Goal: Find specific page/section: Find specific page/section

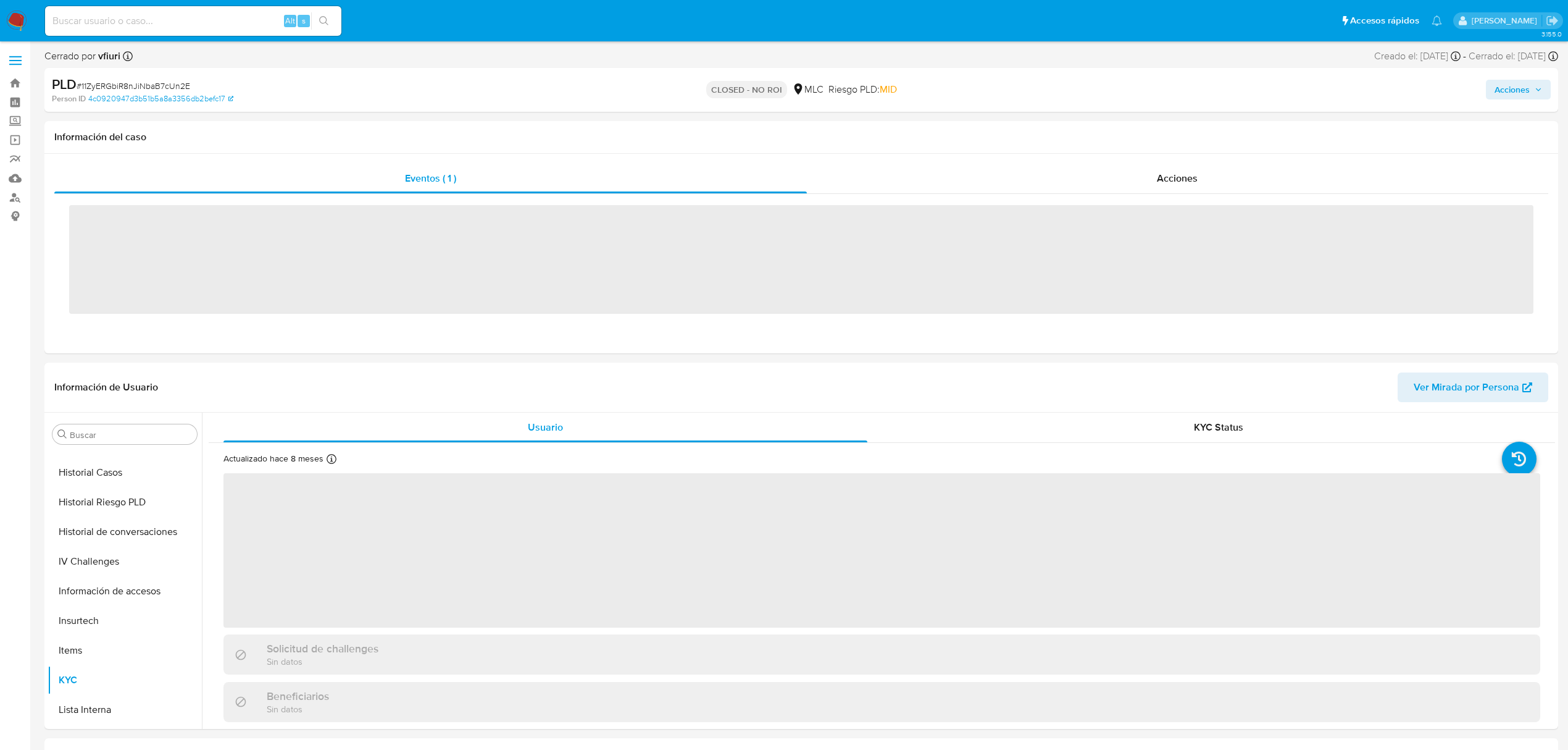
scroll to position [522, 0]
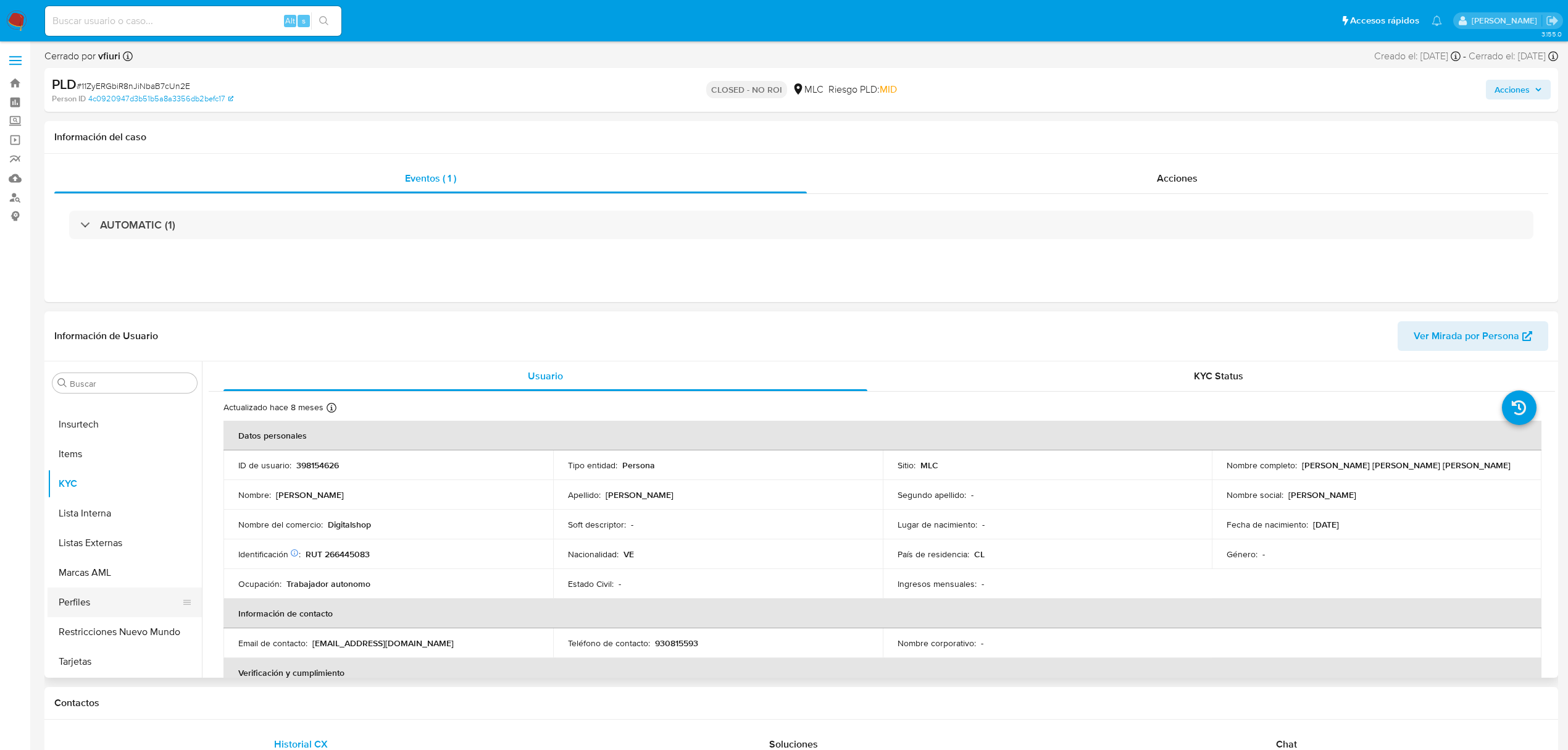
select select "10"
click at [22, 74] on link "Bandeja" at bounding box center [74, 83] width 147 height 20
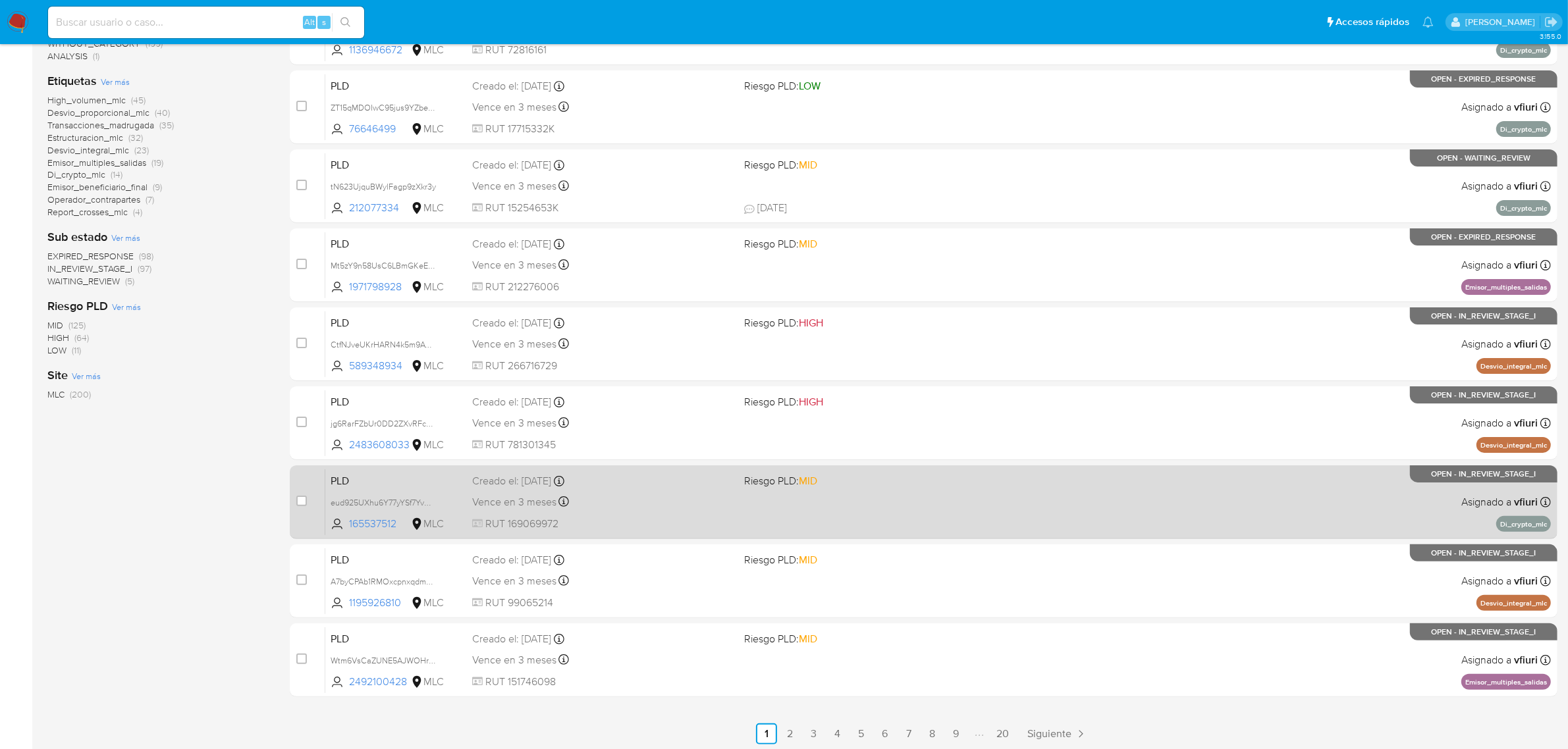
scroll to position [289, 0]
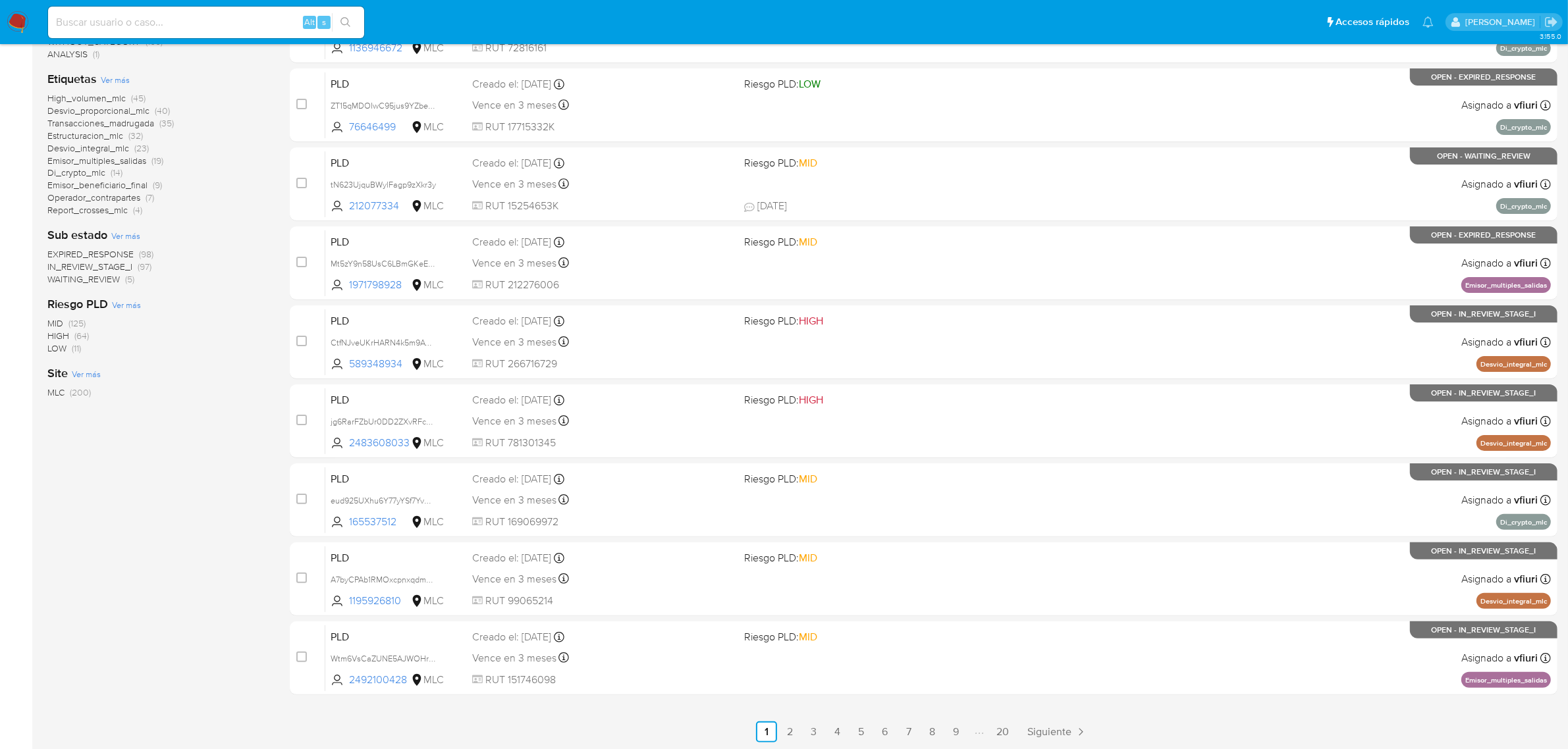
click at [97, 263] on span "IN_REVIEW_STAGE_I" at bounding box center [90, 266] width 85 height 13
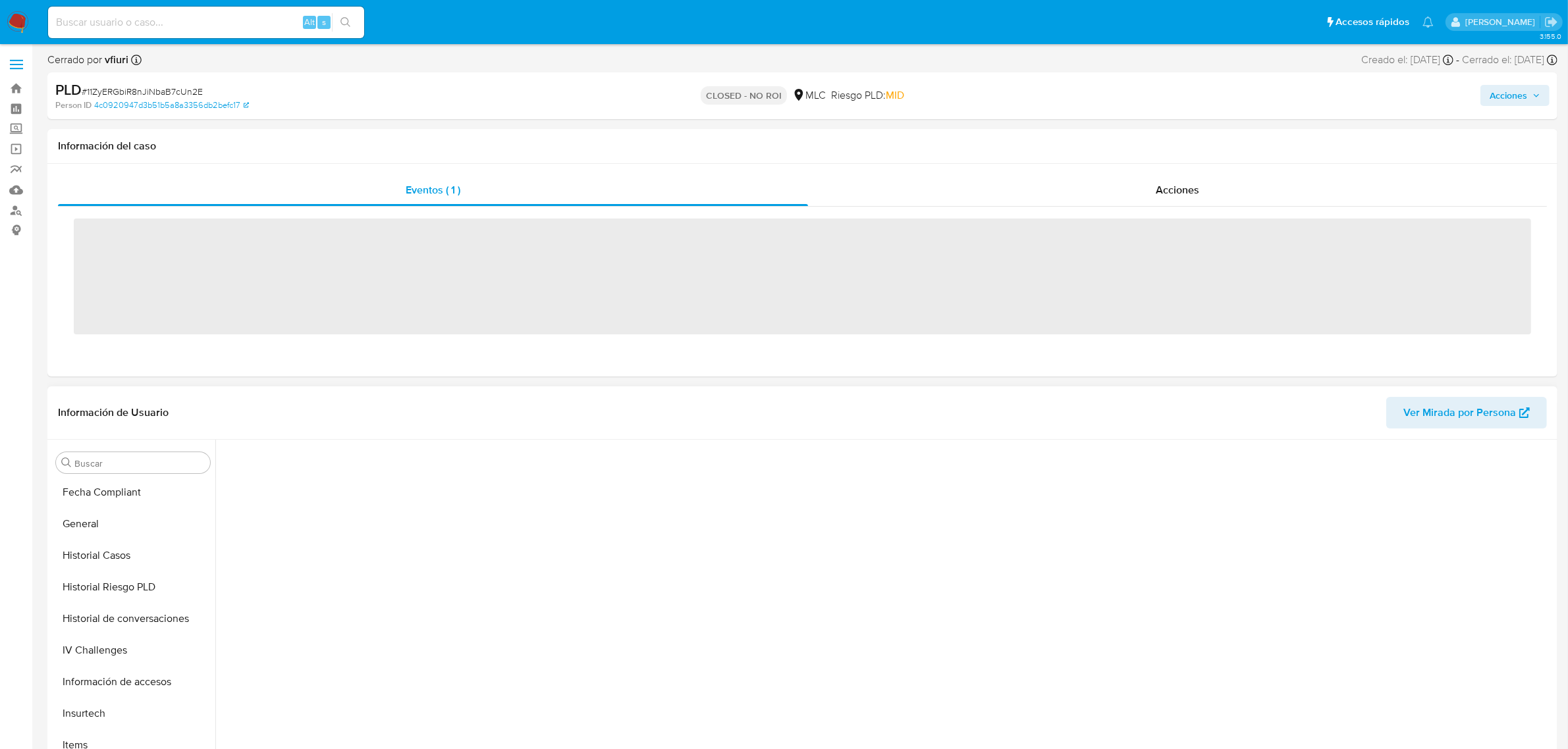
scroll to position [555, 0]
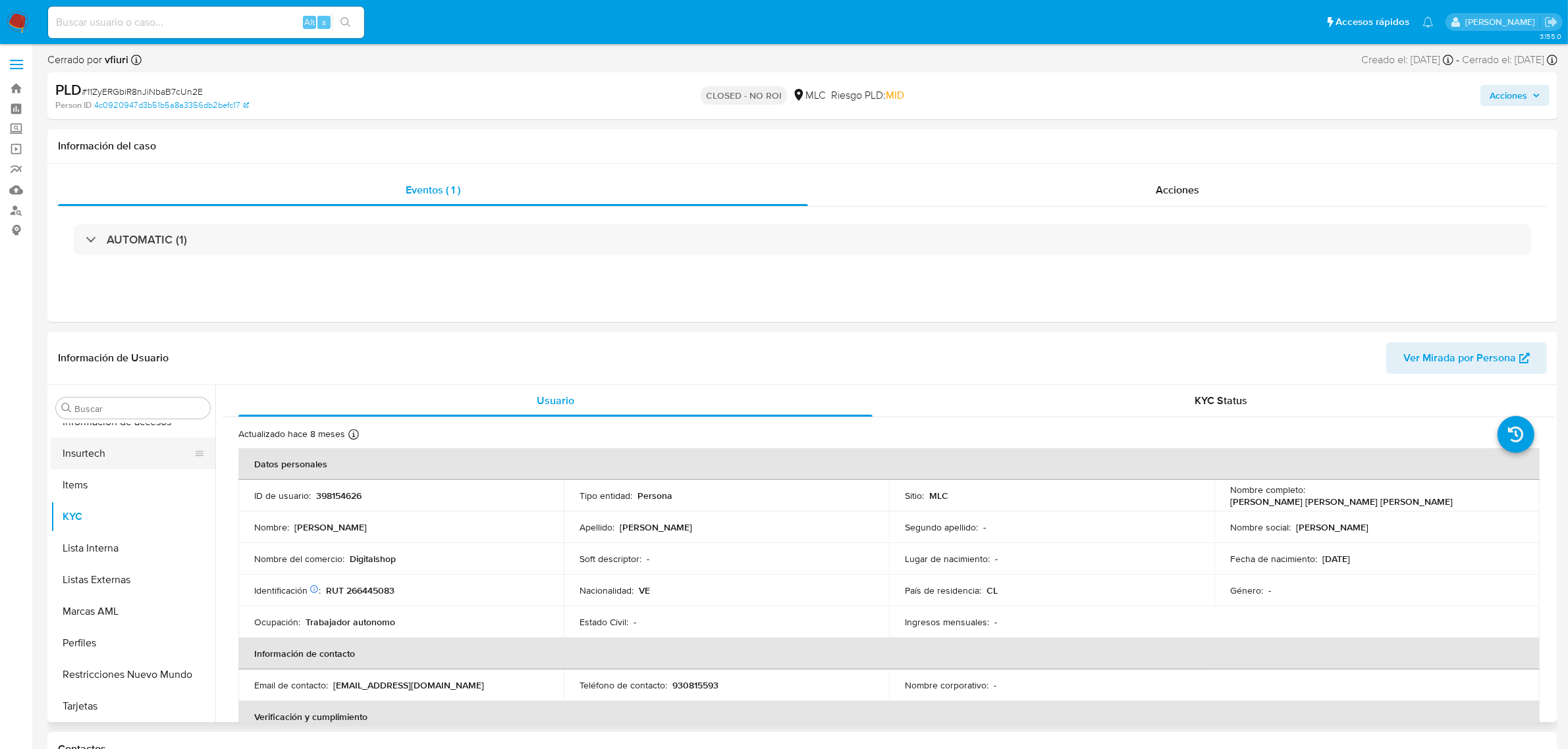
select select "10"
click at [116, 524] on button "KYC" at bounding box center [127, 517] width 154 height 32
click at [87, 566] on button "General" at bounding box center [127, 572] width 154 height 32
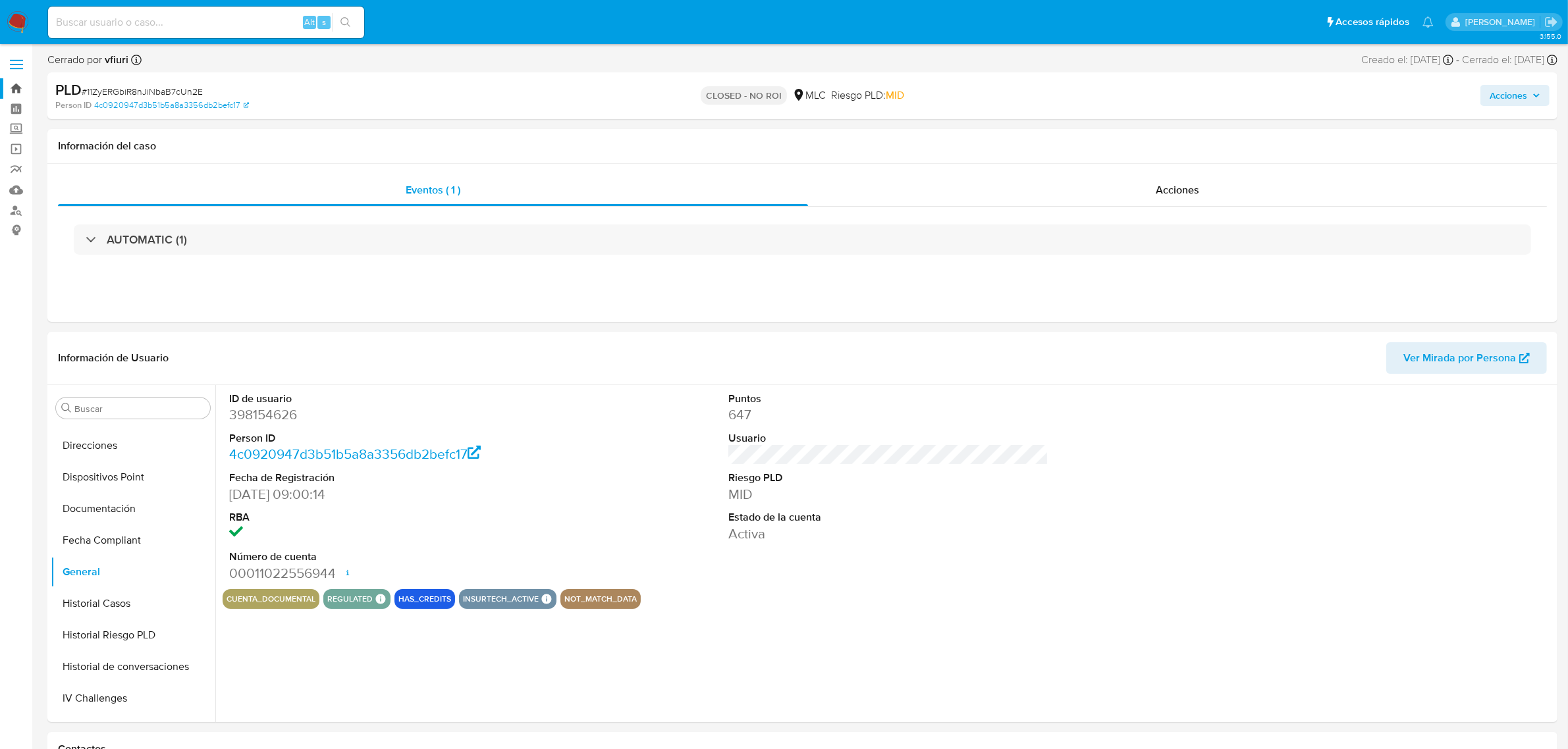
click at [12, 93] on link "Bandeja" at bounding box center [78, 88] width 157 height 21
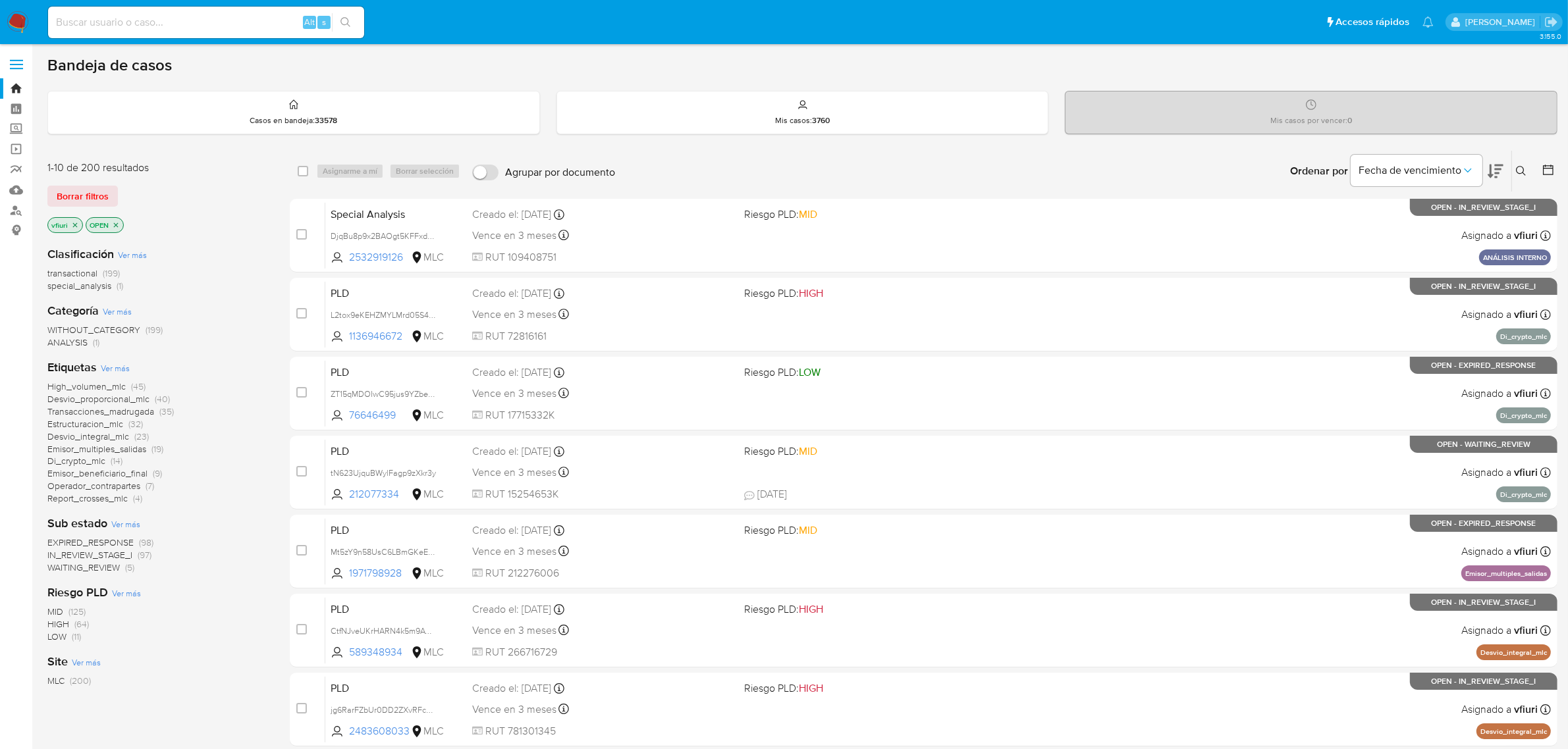
click at [116, 227] on icon "close-filter" at bounding box center [116, 225] width 8 height 8
